Goal: Task Accomplishment & Management: Use online tool/utility

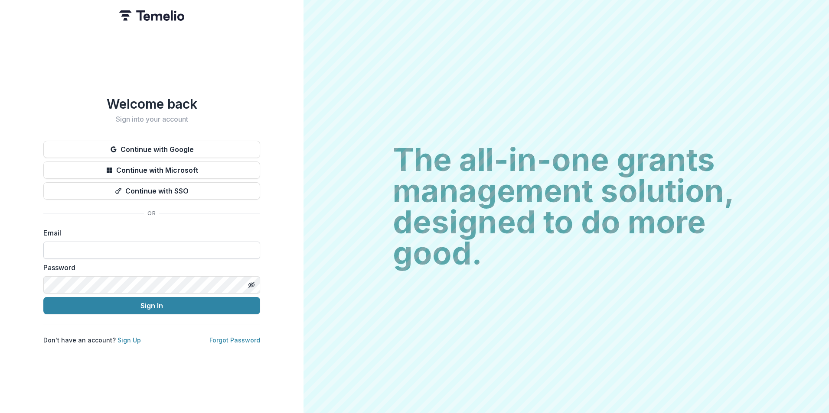
click at [100, 242] on input at bounding box center [151, 250] width 217 height 17
type input "**********"
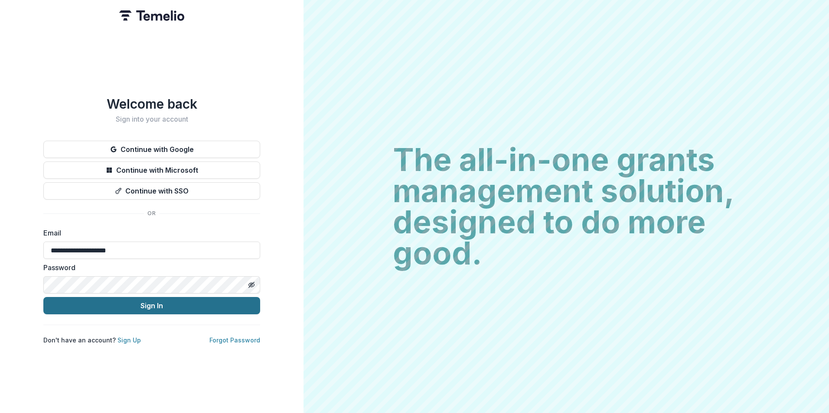
click at [110, 306] on button "Sign In" at bounding box center [151, 305] width 217 height 17
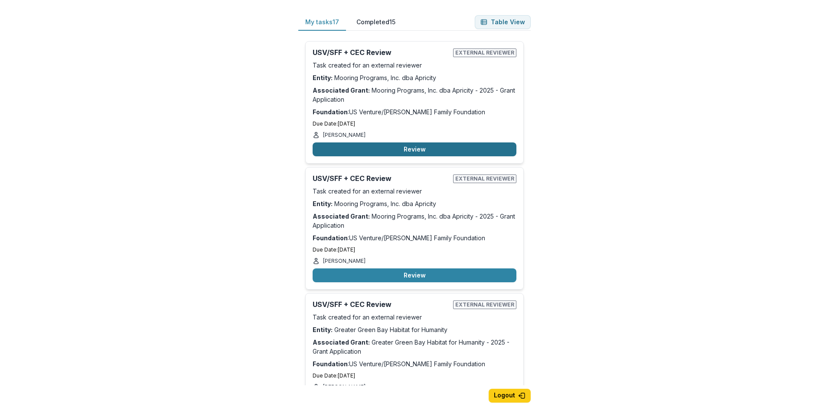
click at [399, 149] on button "Review" at bounding box center [414, 150] width 204 height 14
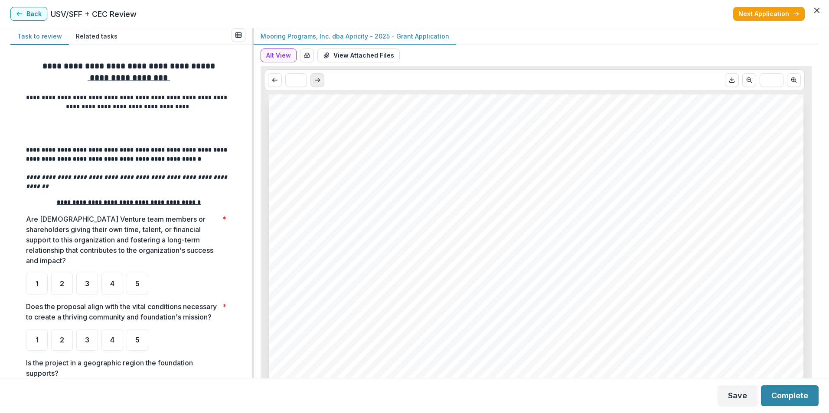
click at [316, 79] on icon "Scroll to next page" at bounding box center [317, 80] width 7 height 7
type input "*"
click at [345, 55] on button "View Attached Files" at bounding box center [358, 56] width 82 height 14
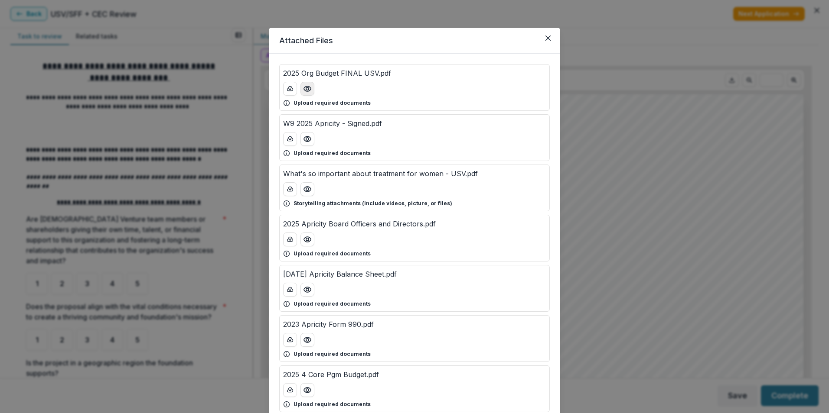
click at [306, 92] on icon "Preview 2025 Org Budget FINAL USV.pdf" at bounding box center [307, 89] width 9 height 9
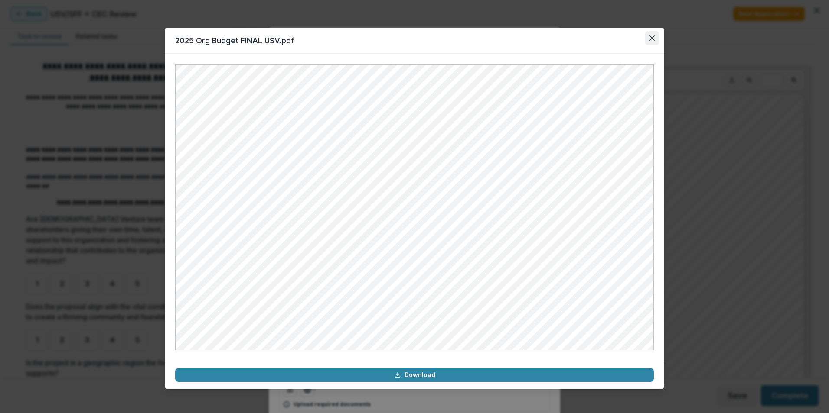
click at [656, 36] on button "Close" at bounding box center [652, 38] width 14 height 14
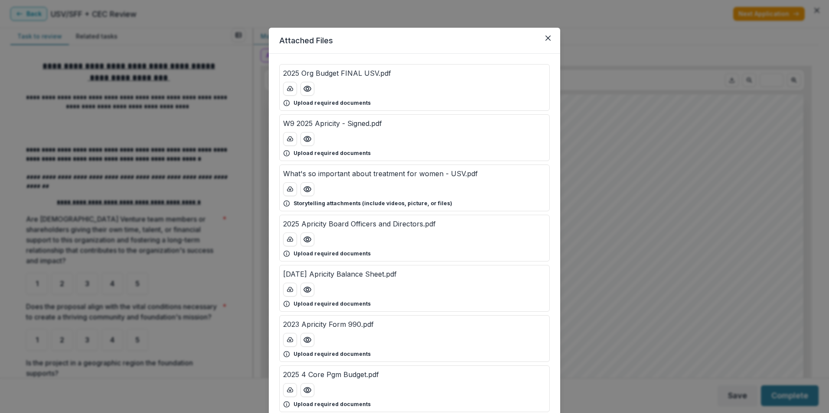
click at [553, 40] on header "Attached Files" at bounding box center [414, 41] width 291 height 26
click at [549, 39] on button "Close" at bounding box center [548, 38] width 14 height 14
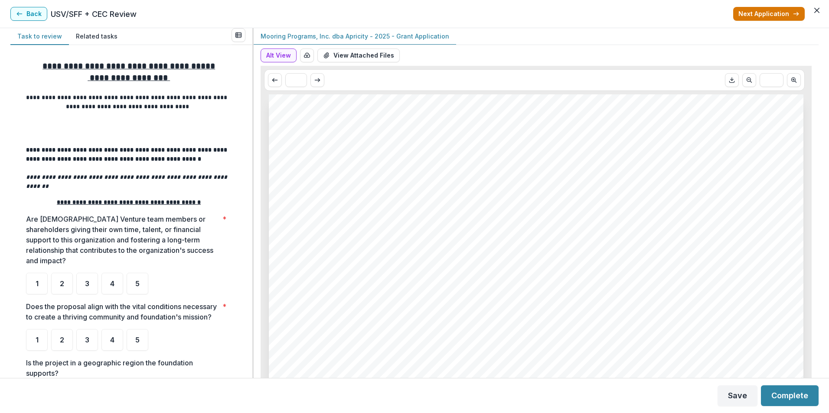
click at [768, 14] on button "Next Application" at bounding box center [769, 14] width 72 height 14
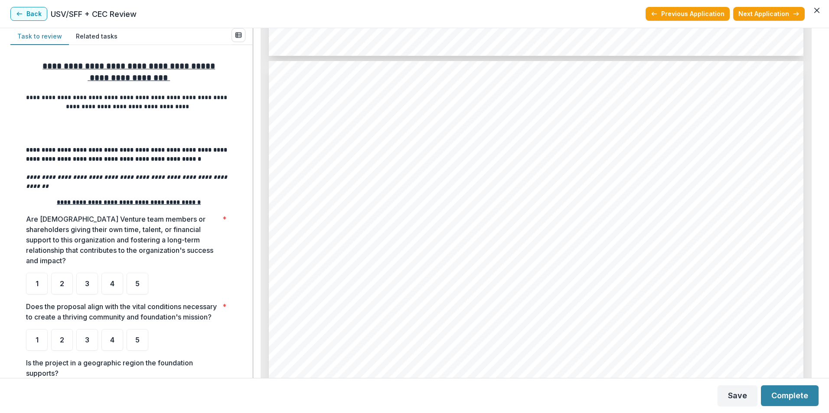
scroll to position [3077, 0]
click at [704, 20] on button "Previous Application" at bounding box center [687, 14] width 84 height 14
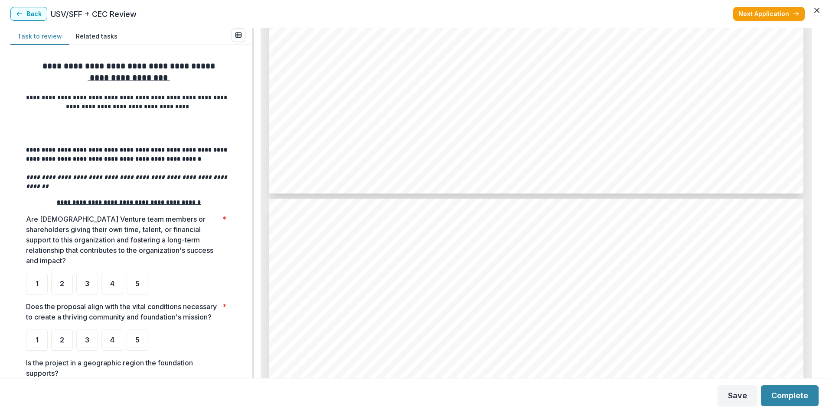
scroll to position [3077, 0]
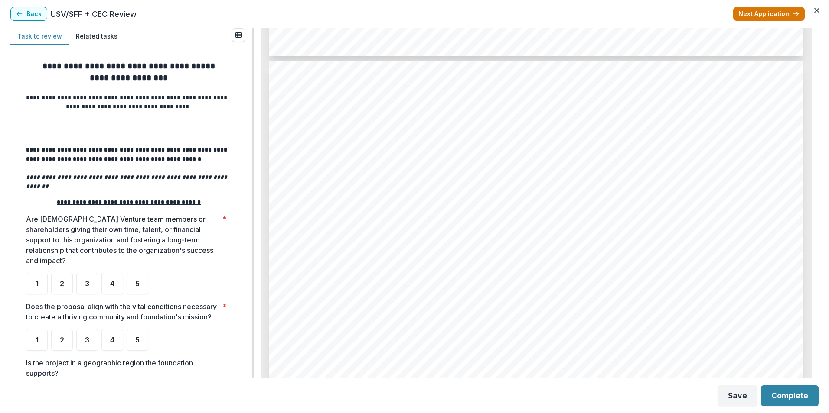
click at [749, 17] on button "Next Application" at bounding box center [769, 14] width 72 height 14
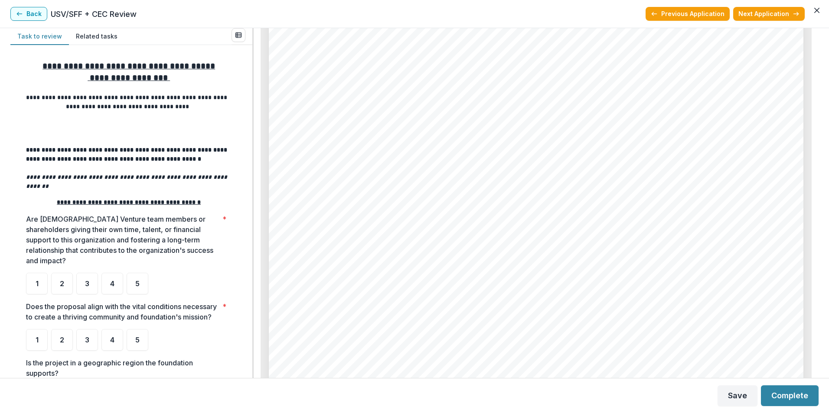
scroll to position [9607, 0]
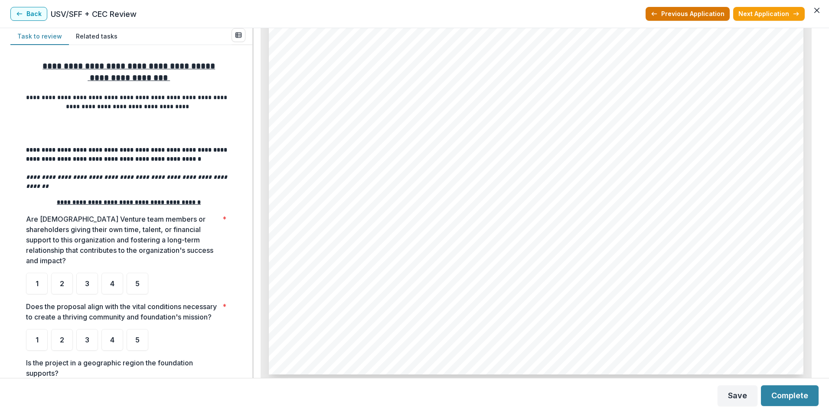
click at [694, 10] on button "Previous Application" at bounding box center [687, 14] width 84 height 14
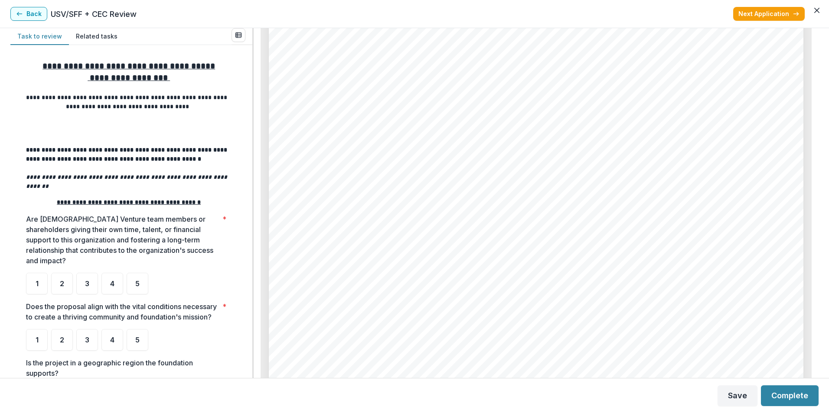
scroll to position [11129, 0]
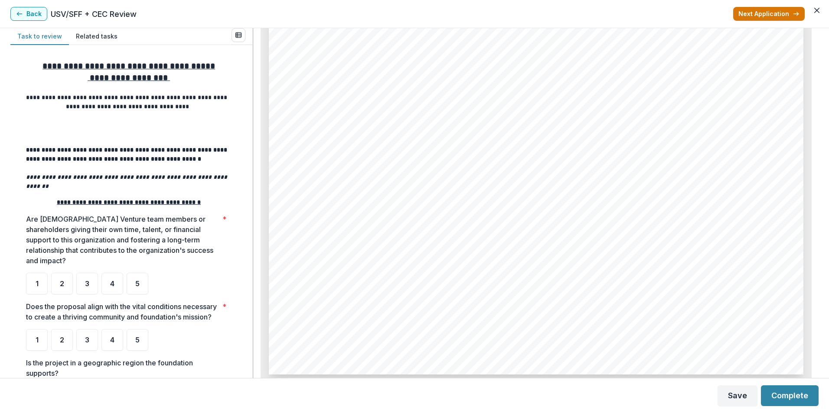
click at [770, 12] on button "Next Application" at bounding box center [769, 14] width 72 height 14
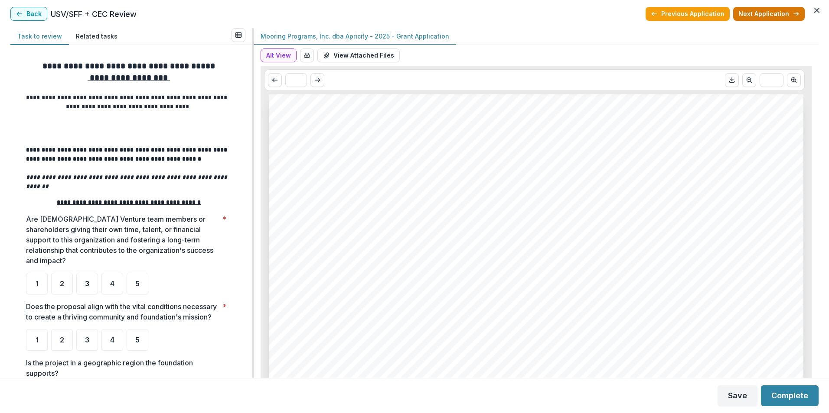
click at [770, 12] on button "Next Application" at bounding box center [769, 14] width 72 height 14
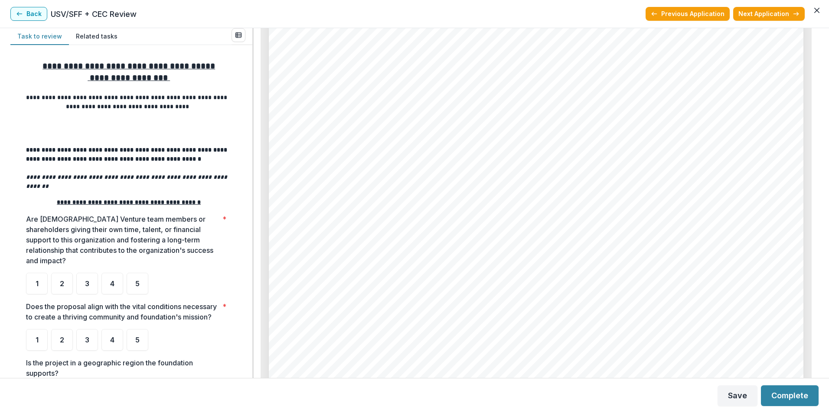
scroll to position [5041, 0]
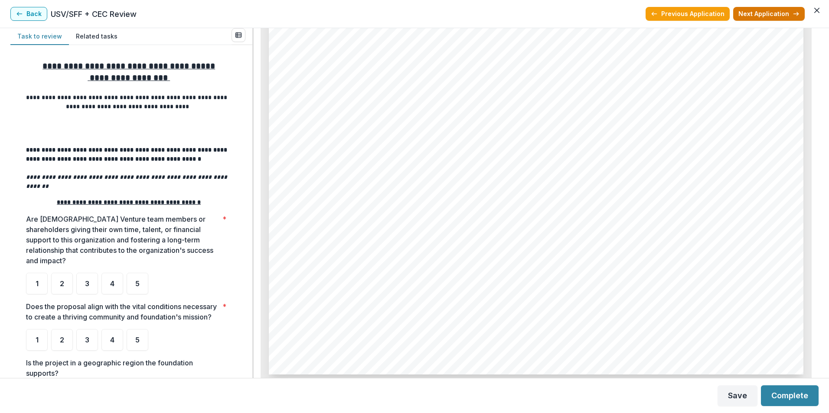
click at [748, 17] on button "Next Application" at bounding box center [769, 14] width 72 height 14
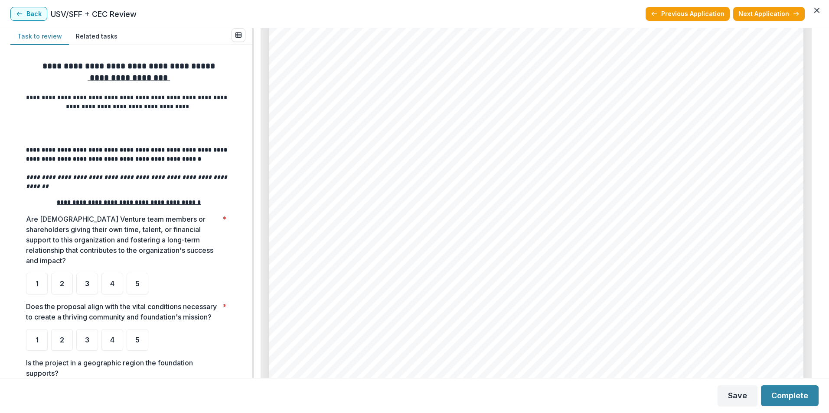
scroll to position [4107, 0]
click at [771, 11] on button "Next Application" at bounding box center [769, 14] width 72 height 14
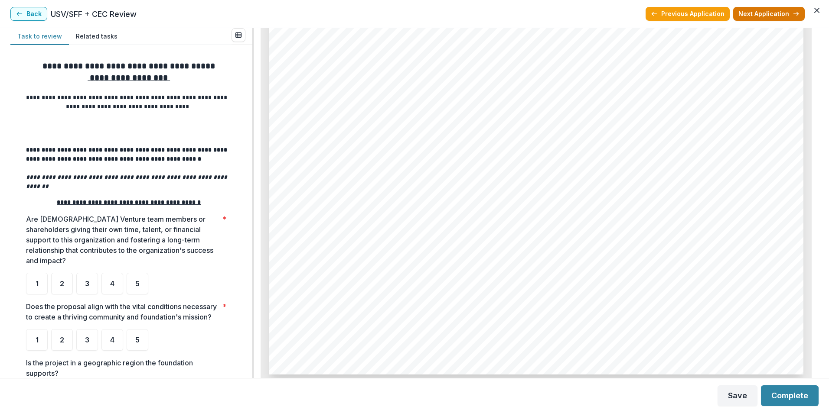
click at [777, 16] on button "Next Application" at bounding box center [769, 14] width 72 height 14
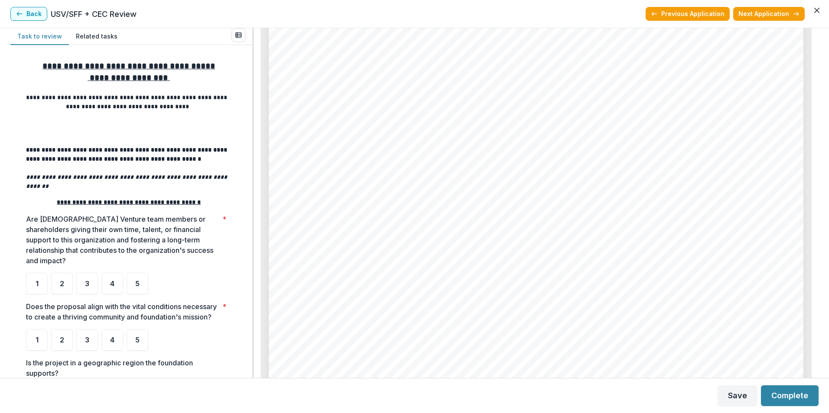
scroll to position [5041, 0]
